Goal: Task Accomplishment & Management: Manage account settings

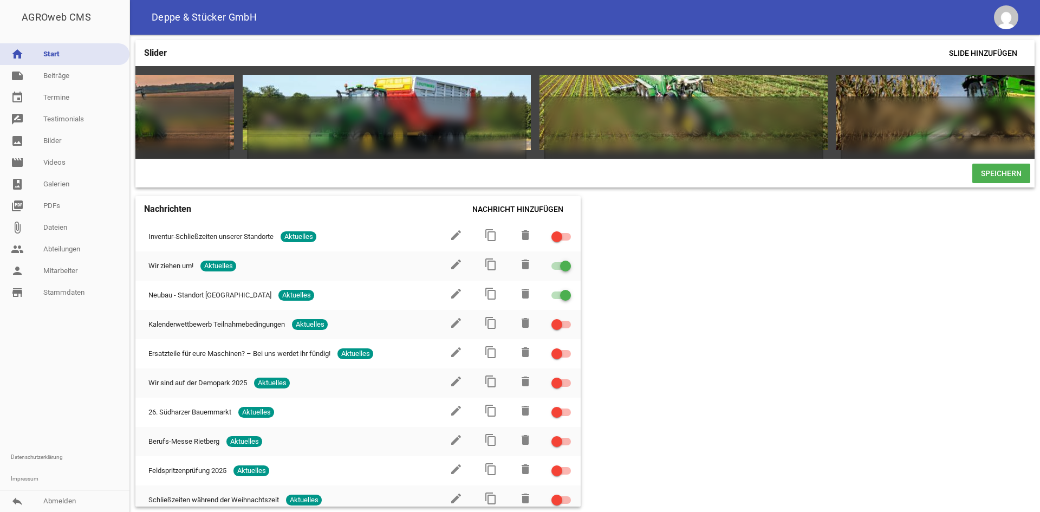
drag, startPoint x: 751, startPoint y: 168, endPoint x: 833, endPoint y: 164, distance: 82.5
click at [790, 166] on div "Speichern" at bounding box center [584, 173] width 899 height 29
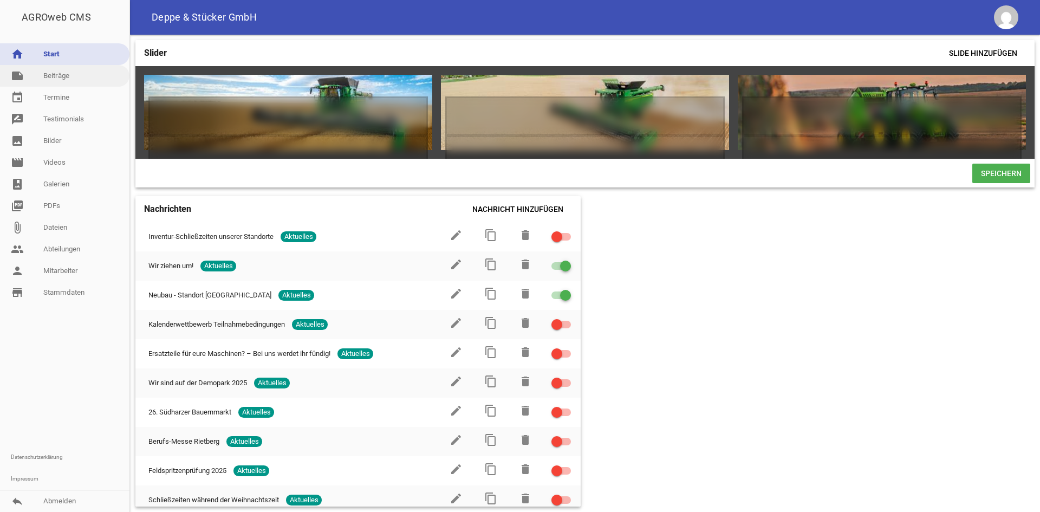
click at [71, 79] on link "note Beiträge" at bounding box center [64, 76] width 129 height 22
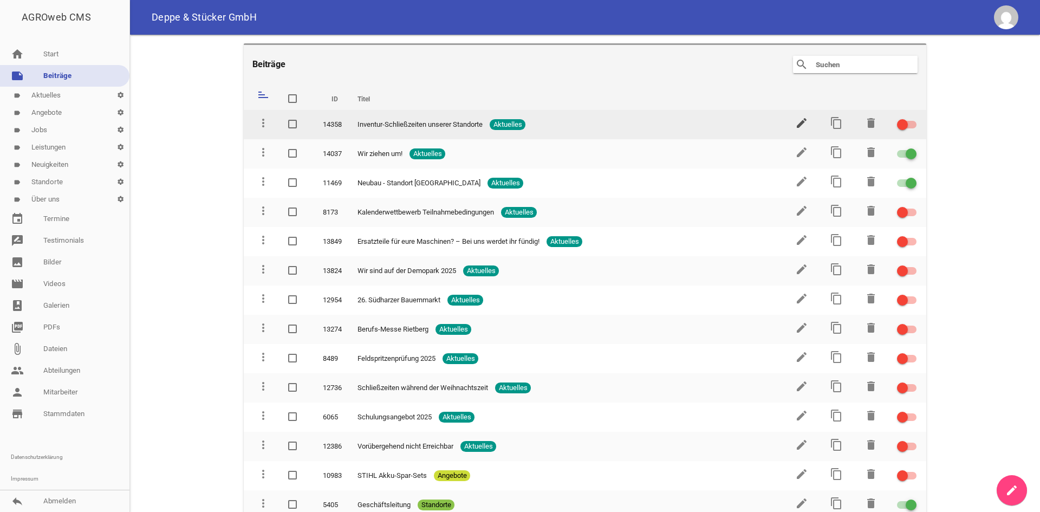
click at [799, 125] on icon "edit" at bounding box center [801, 122] width 13 height 13
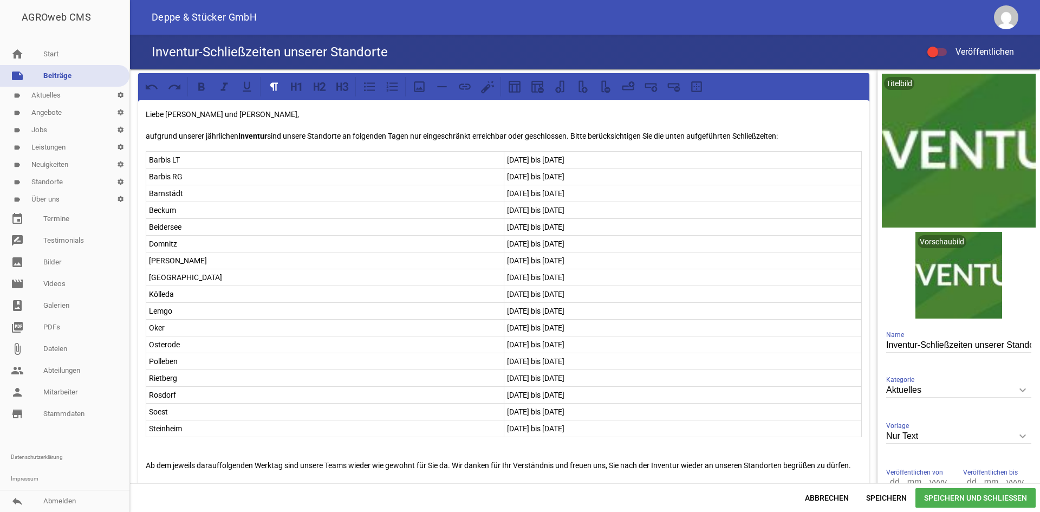
click at [224, 159] on p "Barbis LT" at bounding box center [325, 159] width 352 height 13
click at [187, 327] on p "Oker" at bounding box center [325, 327] width 352 height 13
click at [198, 345] on p "Osterode" at bounding box center [325, 344] width 352 height 13
click at [180, 273] on p "[GEOGRAPHIC_DATA]" at bounding box center [325, 277] width 352 height 13
click at [196, 225] on p "Beidersee" at bounding box center [325, 227] width 352 height 13
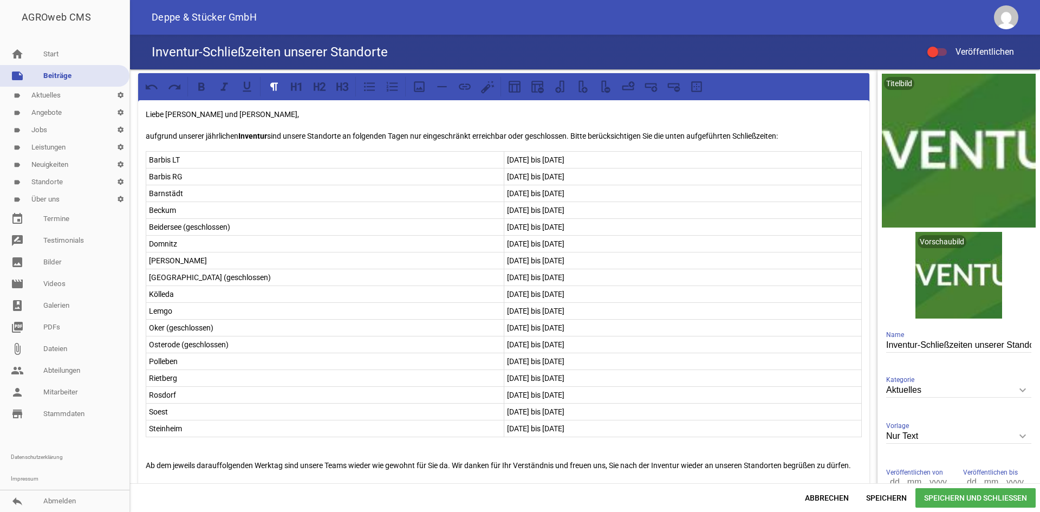
click at [226, 164] on p "Barbis LT" at bounding box center [325, 159] width 352 height 13
click at [187, 162] on p "Barbis LT 8eingeschränkt erreichbar)" at bounding box center [325, 159] width 352 height 13
click at [271, 156] on p "Barbis LT (eingeschränkt erreichbar)" at bounding box center [325, 159] width 352 height 13
drag, startPoint x: 291, startPoint y: 159, endPoint x: 202, endPoint y: 154, distance: 89.0
click at [202, 154] on p "Barbis LT (eingeschränkt erreichbar)" at bounding box center [325, 159] width 352 height 13
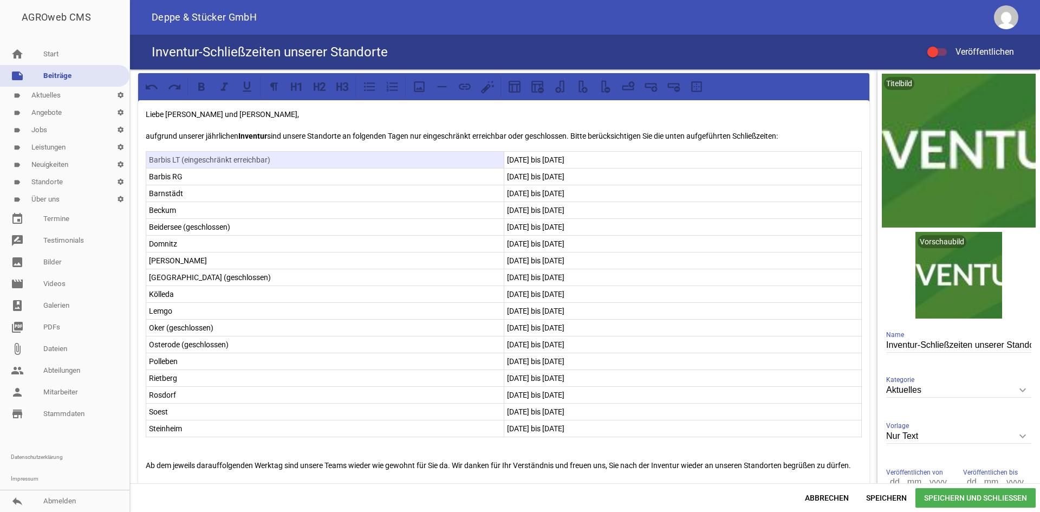
click at [255, 165] on p "Barbis LT (eingeschränkt erreichbar)" at bounding box center [325, 159] width 352 height 13
drag, startPoint x: 271, startPoint y: 160, endPoint x: 181, endPoint y: 159, distance: 89.4
click at [181, 159] on p "Barbis LT (eingeschränkt erreichbar)" at bounding box center [325, 159] width 352 height 13
copy p "(eingeschränkt erreichbar)"
click at [225, 176] on p "Barbis RG" at bounding box center [325, 176] width 352 height 13
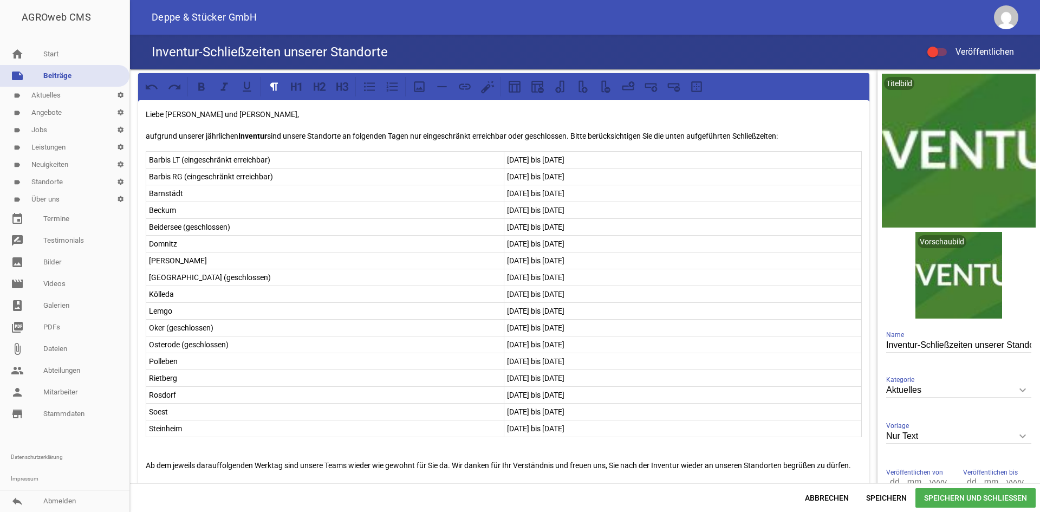
click at [225, 196] on p "Barnstädt" at bounding box center [325, 193] width 352 height 13
click at [211, 206] on p "Beckum" at bounding box center [325, 210] width 352 height 13
click at [204, 243] on p "Domnitz" at bounding box center [325, 243] width 352 height 13
click at [191, 260] on p "[PERSON_NAME]" at bounding box center [325, 260] width 352 height 13
click at [196, 292] on p "Kölleda" at bounding box center [325, 294] width 352 height 13
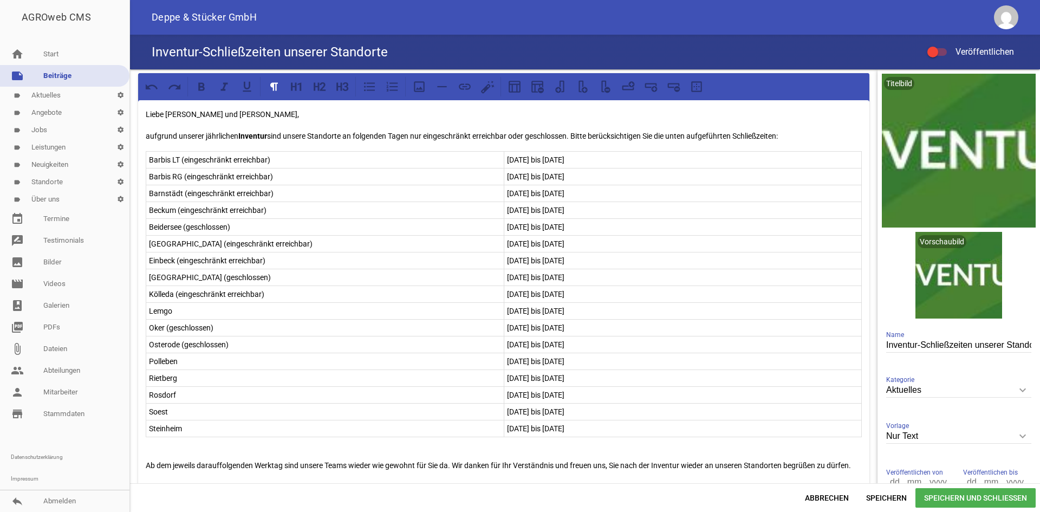
click at [192, 307] on p "Lemgo" at bounding box center [325, 310] width 352 height 13
click at [206, 364] on p "Polleben" at bounding box center [325, 361] width 352 height 13
click at [215, 377] on p "Rietberg" at bounding box center [325, 378] width 352 height 13
click at [212, 394] on p "Rosdorf" at bounding box center [325, 394] width 352 height 13
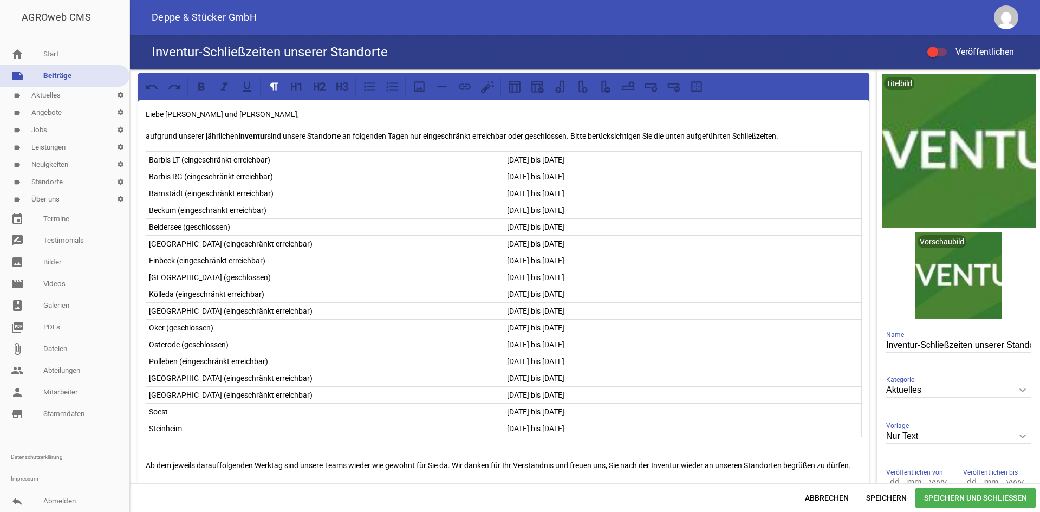
click at [199, 407] on p "Soest" at bounding box center [325, 411] width 352 height 13
click at [213, 432] on p "Steinheim" at bounding box center [325, 428] width 352 height 13
click at [935, 54] on div at bounding box center [933, 52] width 11 height 11
click at [943, 46] on input "Veröffentlichen" at bounding box center [943, 46] width 0 height 0
click at [949, 493] on span "Speichern und Schließen" at bounding box center [976, 498] width 120 height 20
